Goal: Task Accomplishment & Management: Manage account settings

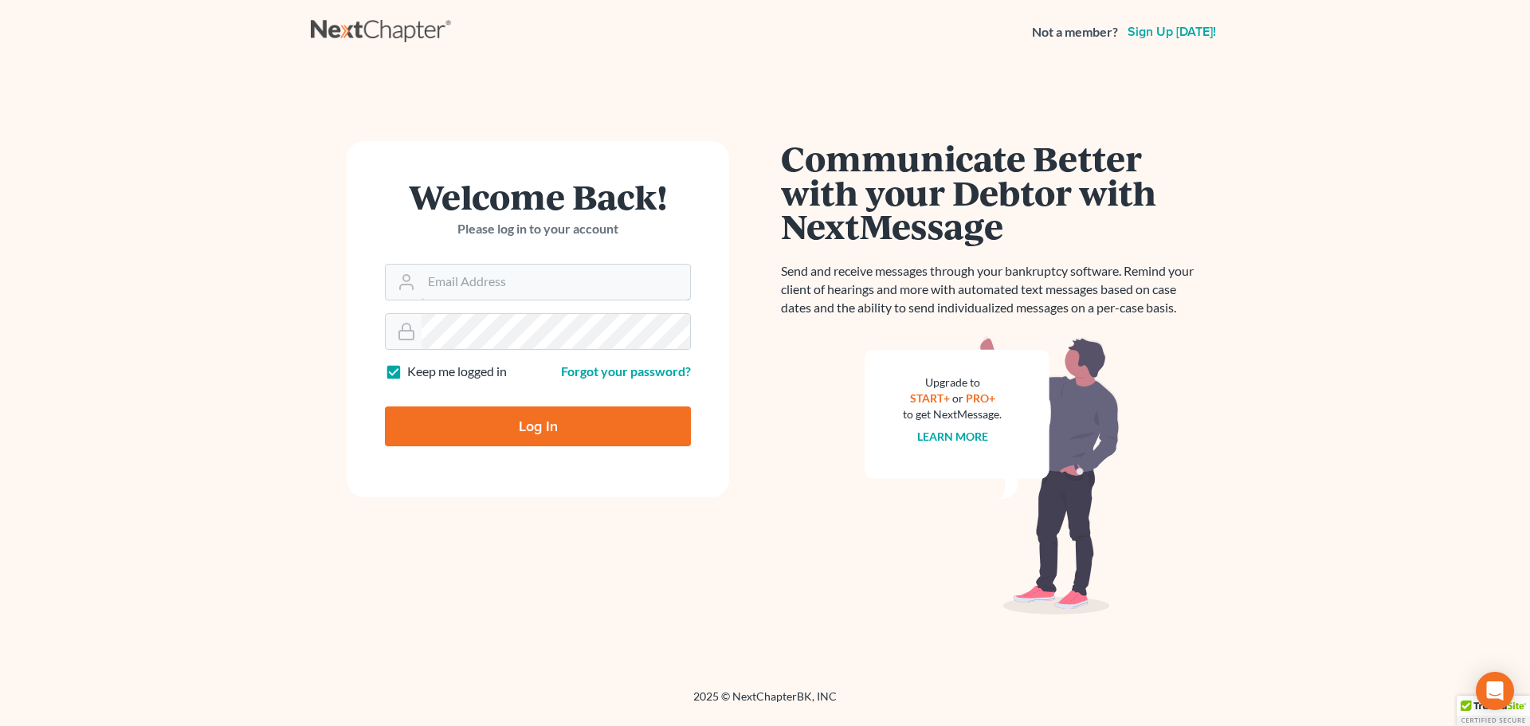
type input "[EMAIL_ADDRESS][DOMAIN_NAME]"
click at [514, 432] on input "Log In" at bounding box center [538, 426] width 306 height 40
type input "Thinking..."
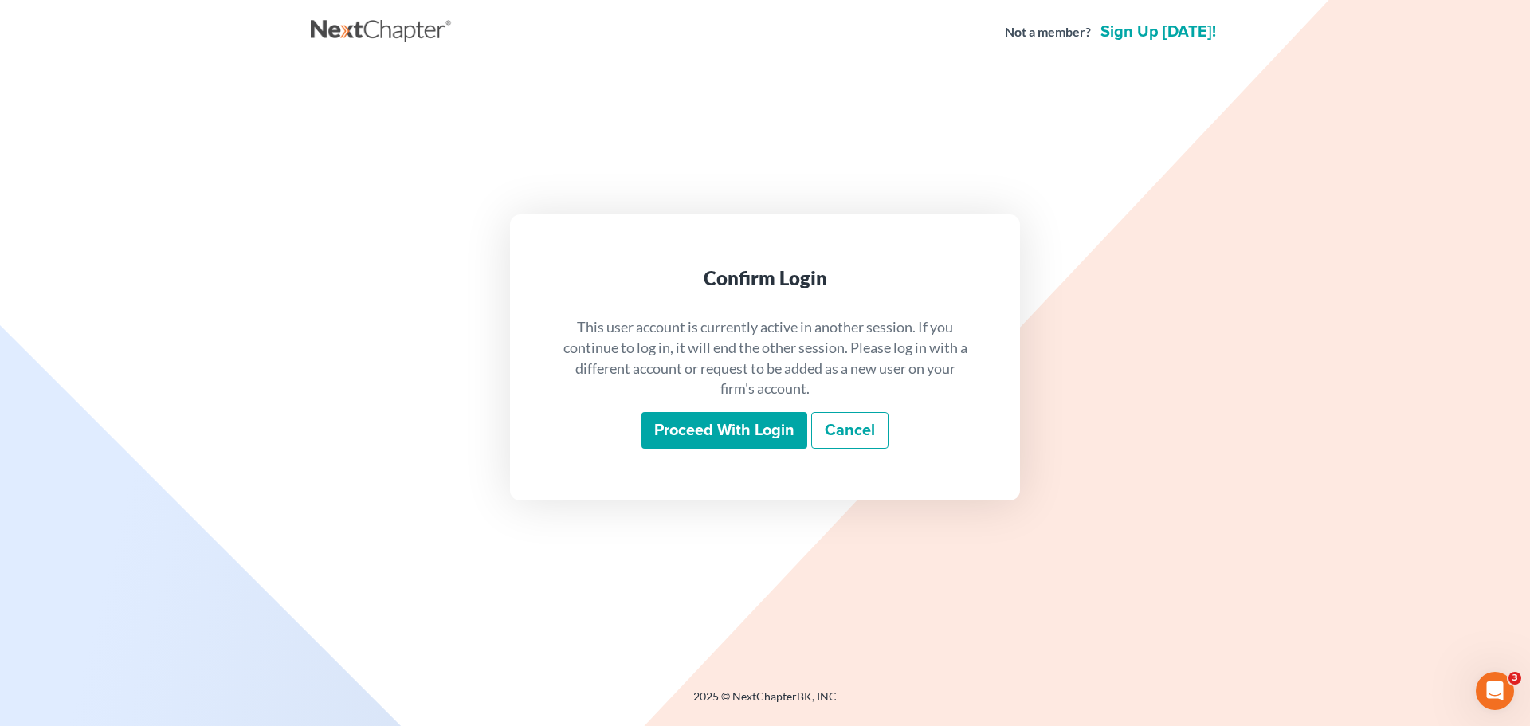
click at [738, 442] on input "Proceed with login" at bounding box center [725, 430] width 166 height 37
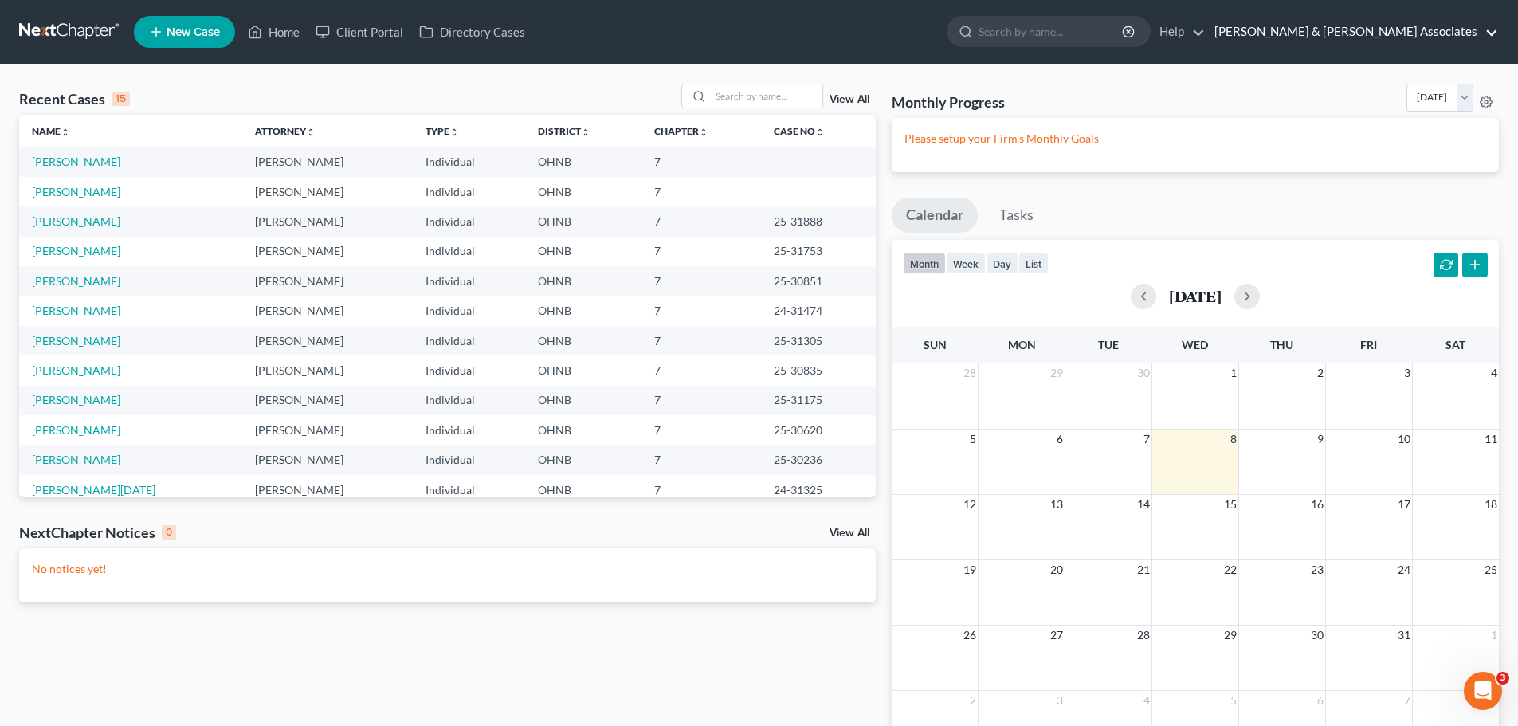
click at [1433, 29] on link "[PERSON_NAME] & [PERSON_NAME] Associates" at bounding box center [1353, 32] width 292 height 29
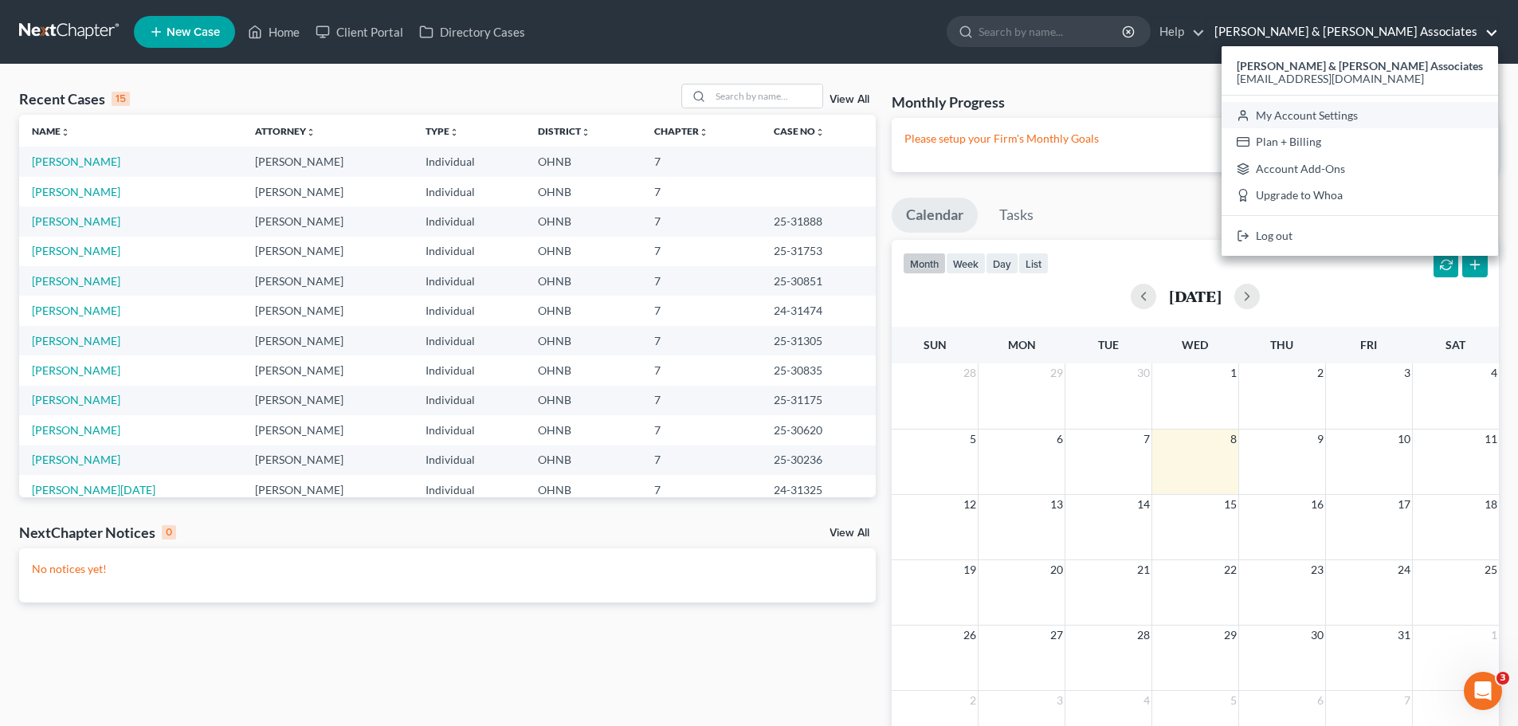
click at [1389, 117] on link "My Account Settings" at bounding box center [1360, 115] width 277 height 27
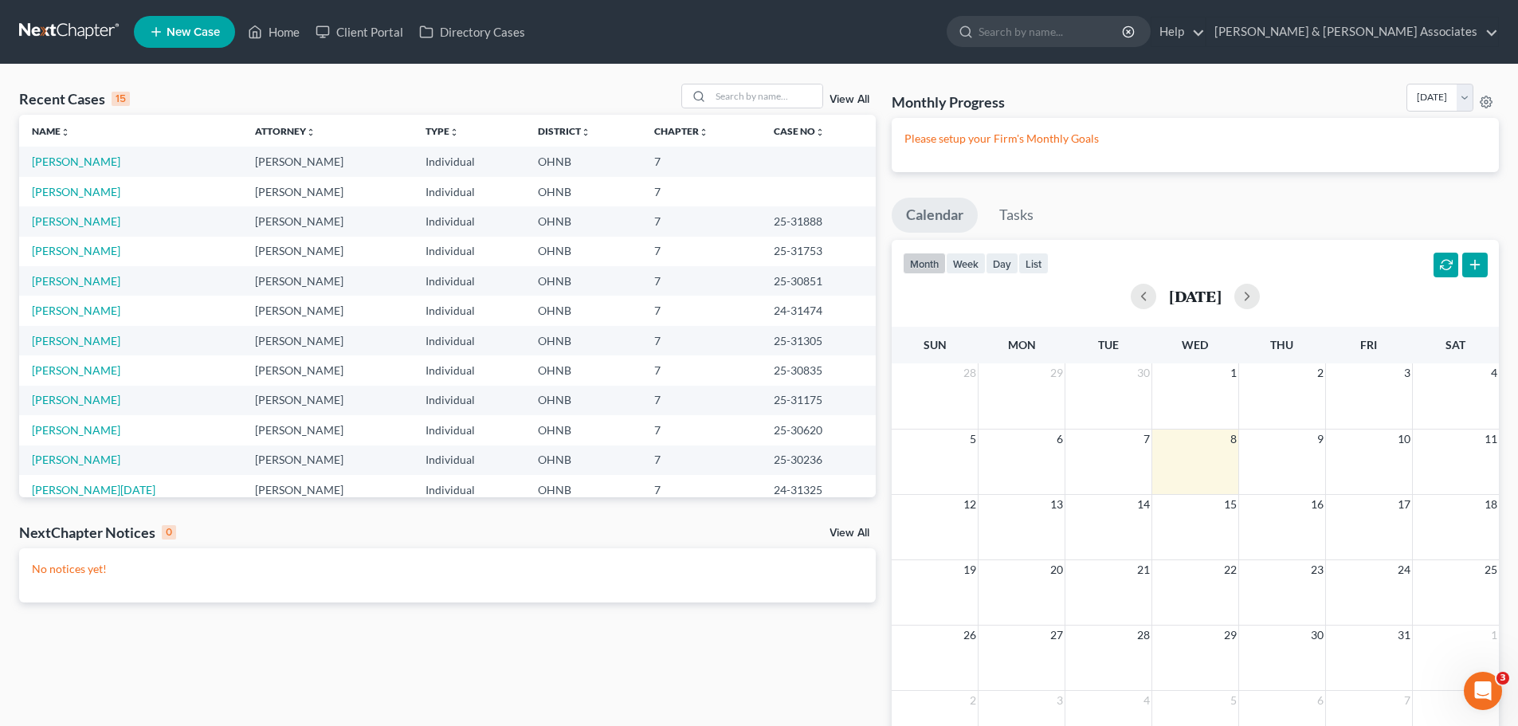
select select "24"
select select "36"
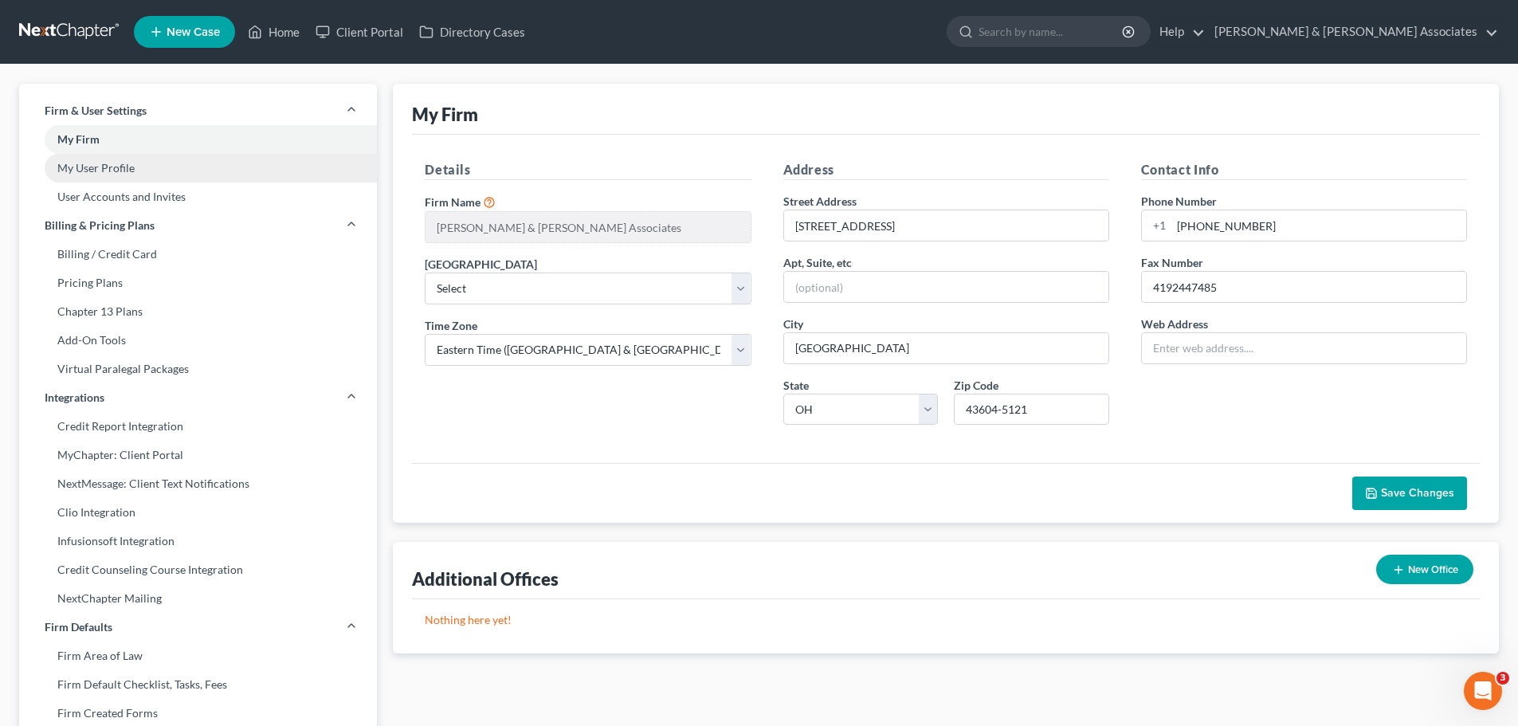
click at [63, 168] on link "My User Profile" at bounding box center [198, 168] width 358 height 29
select select "36"
select select "61"
select select "attorney"
select select "0"
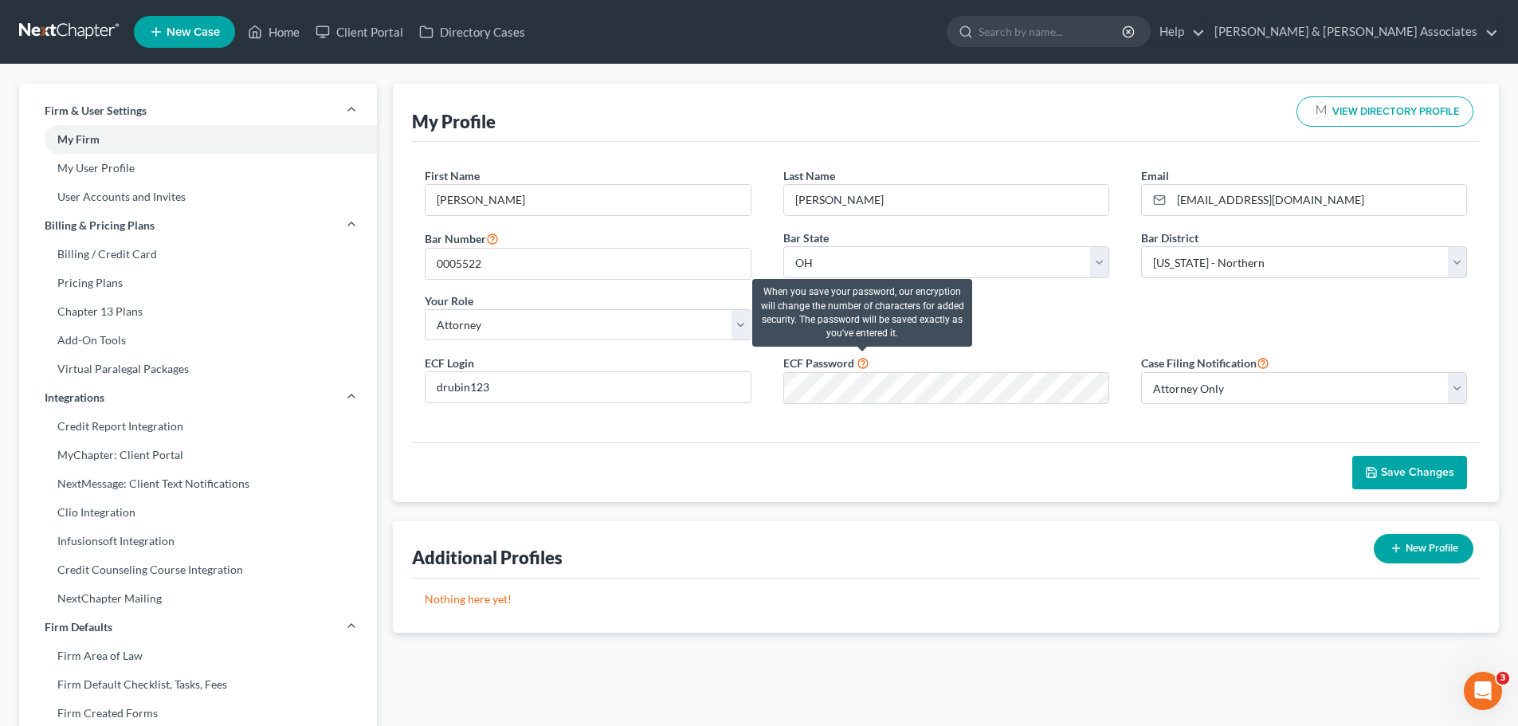
click at [861, 363] on icon at bounding box center [863, 362] width 13 height 15
click at [861, 360] on icon at bounding box center [863, 362] width 13 height 15
